Goal: Task Accomplishment & Management: Manage account settings

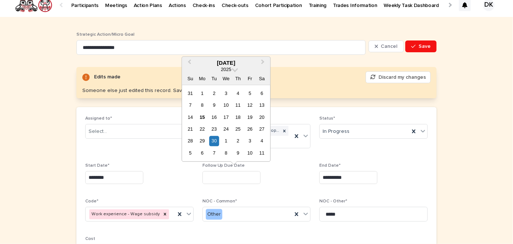
scroll to position [7, 0]
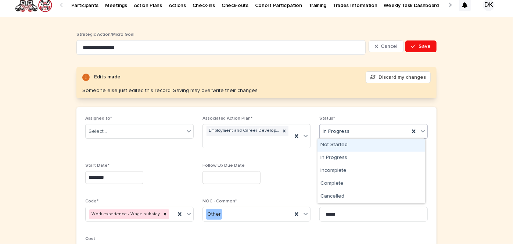
click at [420, 129] on icon at bounding box center [422, 130] width 7 height 7
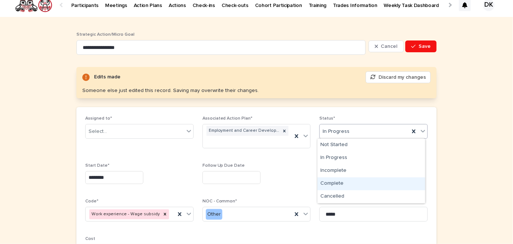
click at [336, 179] on div "Complete" at bounding box center [371, 183] width 108 height 13
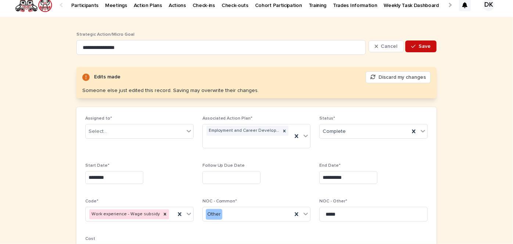
click at [419, 47] on span "Save" at bounding box center [424, 46] width 12 height 5
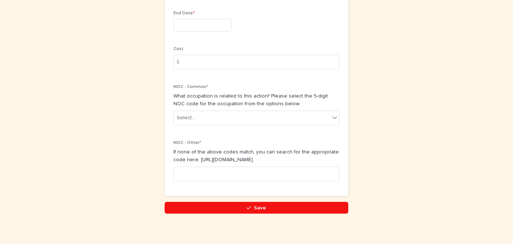
scroll to position [421, 0]
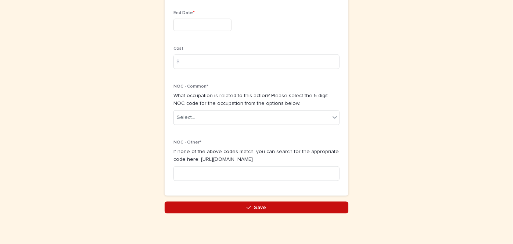
click at [261, 206] on span "Save" at bounding box center [260, 207] width 12 height 5
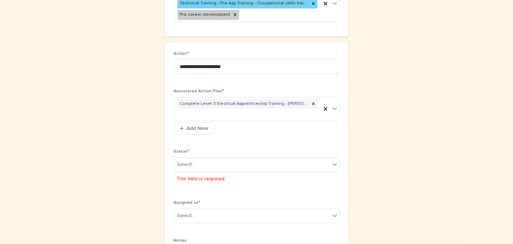
scroll to position [101, 0]
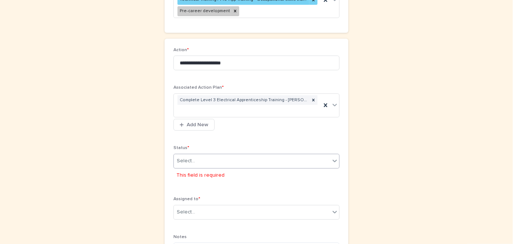
click at [333, 159] on icon at bounding box center [334, 160] width 7 height 7
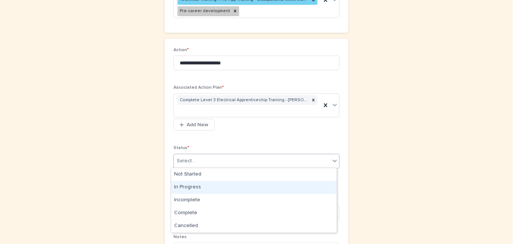
click at [193, 184] on div "In Progress" at bounding box center [253, 187] width 165 height 13
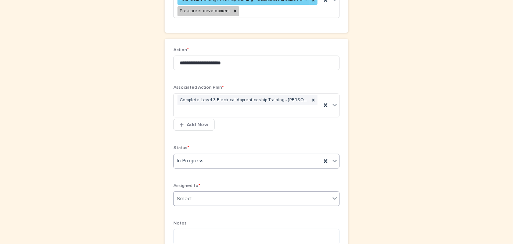
click at [332, 196] on icon at bounding box center [334, 197] width 7 height 7
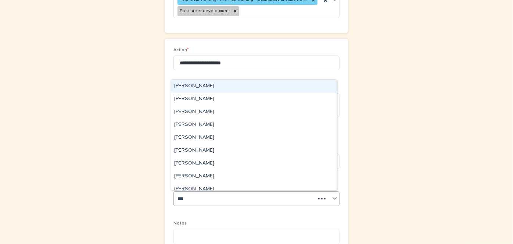
type input "****"
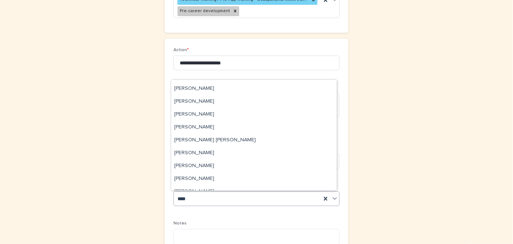
scroll to position [88, 0]
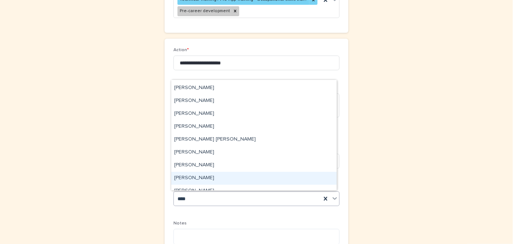
click at [176, 176] on div "[PERSON_NAME]" at bounding box center [253, 178] width 165 height 13
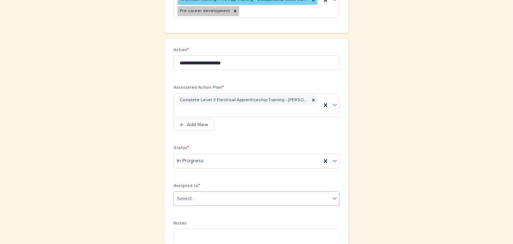
scroll to position [159, 0]
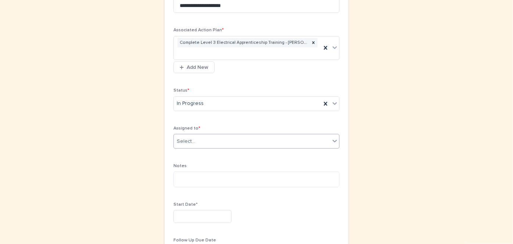
click at [180, 212] on input "text" at bounding box center [202, 216] width 58 height 13
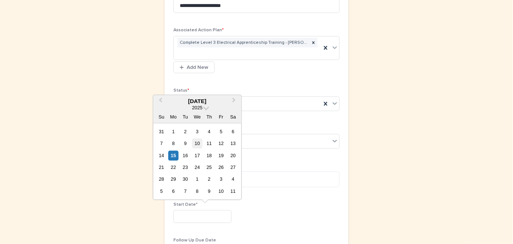
click at [198, 141] on div "10" at bounding box center [197, 143] width 10 height 10
type input "*********"
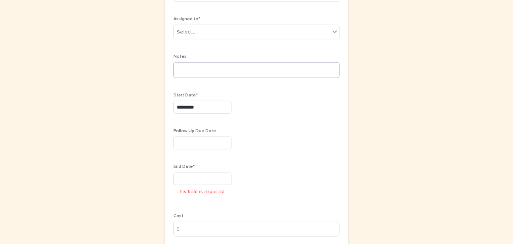
scroll to position [268, 0]
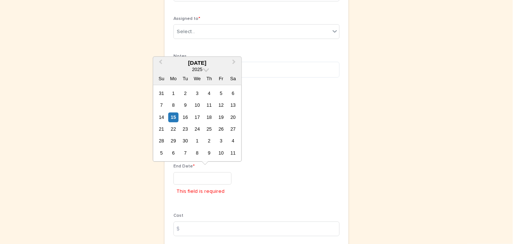
click at [177, 176] on input "text" at bounding box center [202, 178] width 58 height 13
click at [198, 105] on div "10" at bounding box center [197, 105] width 10 height 10
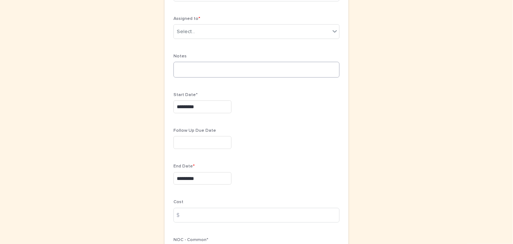
scroll to position [262, 0]
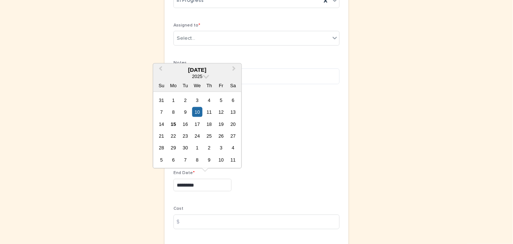
click at [199, 181] on input "*********" at bounding box center [202, 185] width 58 height 13
type input "*********"
click at [239, 201] on div "**********" at bounding box center [256, 116] width 166 height 459
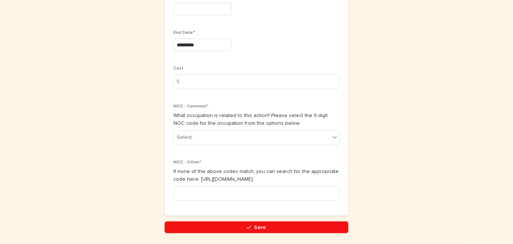
scroll to position [403, 0]
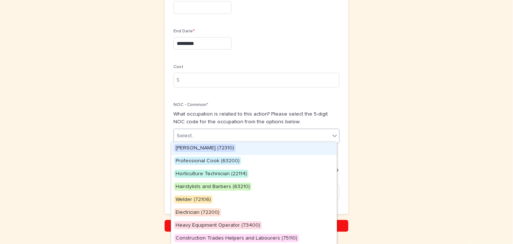
click at [332, 134] on icon at bounding box center [334, 135] width 4 height 3
click at [190, 143] on div "[PERSON_NAME] (72310)" at bounding box center [253, 148] width 165 height 13
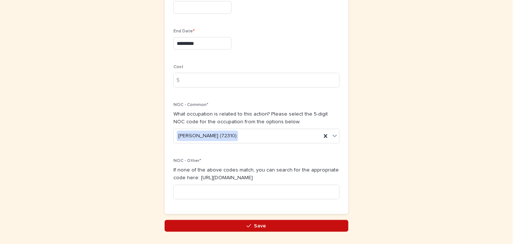
click at [255, 224] on span "Save" at bounding box center [260, 225] width 12 height 5
